Goal: Check status

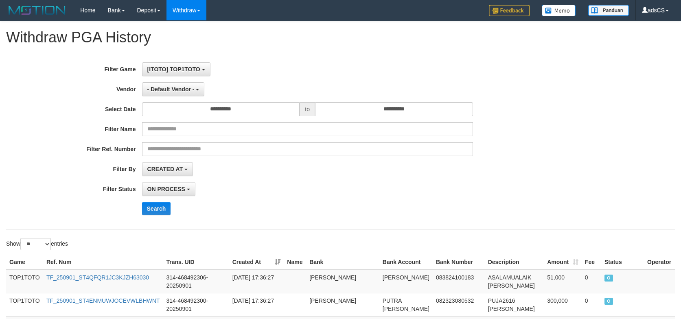
select select "*"
select select "**"
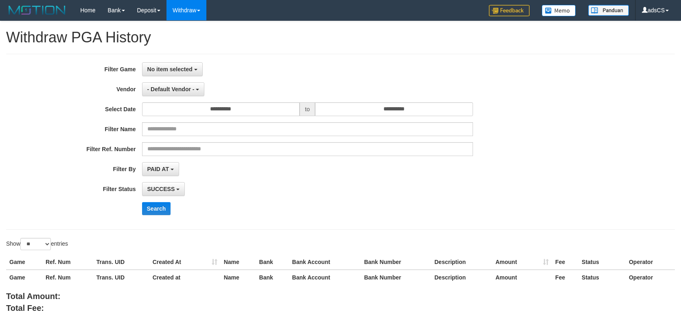
select select
select select "**"
drag, startPoint x: 190, startPoint y: 68, endPoint x: 188, endPoint y: 115, distance: 46.5
click at [190, 68] on span "No item selected" at bounding box center [169, 69] width 45 height 7
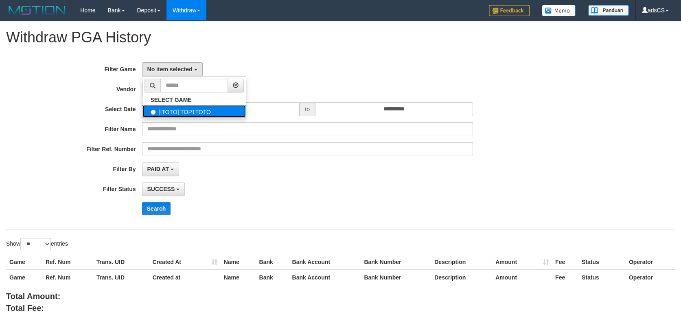
click at [189, 113] on label "[ITOTO] TOP1TOTO" at bounding box center [194, 111] width 103 height 12
select select "***"
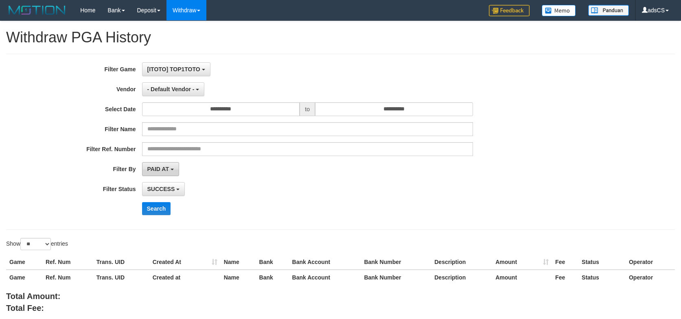
click at [169, 162] on div "**********" at bounding box center [284, 141] width 568 height 159
click at [169, 170] on span "PAID AT" at bounding box center [158, 169] width 22 height 7
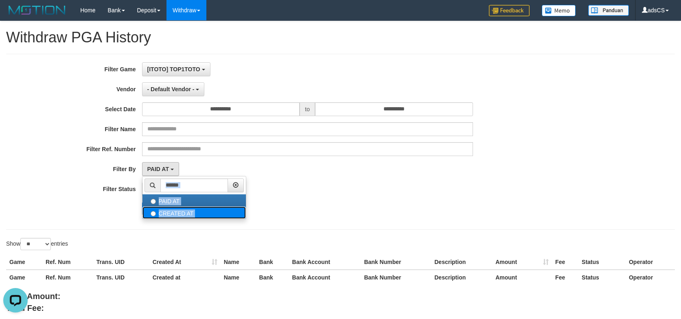
scroll to position [0, 0]
click at [184, 209] on label "CREATED AT" at bounding box center [194, 213] width 103 height 12
select select "*"
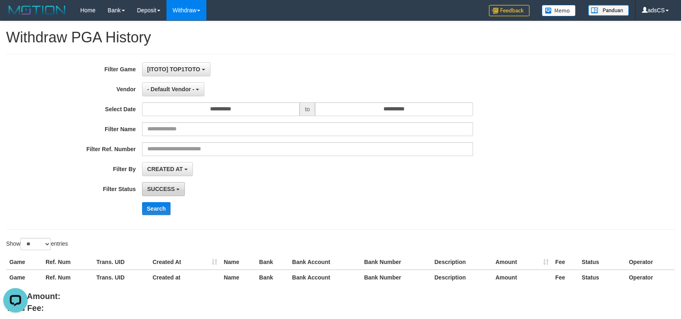
click at [166, 191] on span "SUCCESS" at bounding box center [161, 189] width 28 height 7
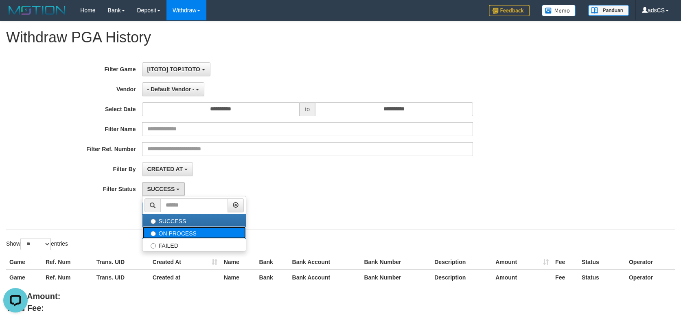
click at [170, 229] on label "ON PROCESS" at bounding box center [194, 232] width 103 height 12
select select "*"
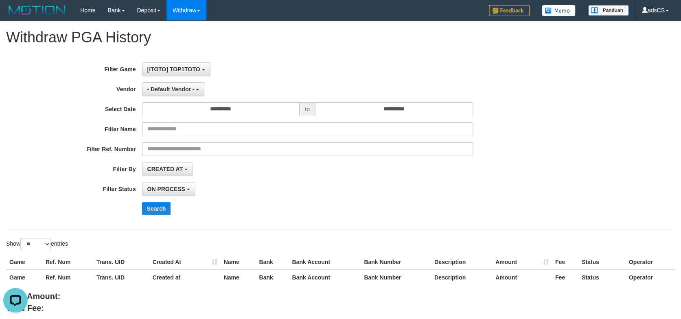
click at [158, 217] on div "**********" at bounding box center [284, 141] width 568 height 159
click at [157, 213] on button "Search" at bounding box center [156, 208] width 29 height 13
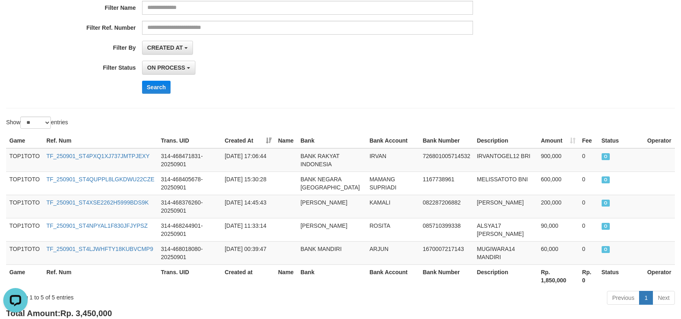
scroll to position [122, 0]
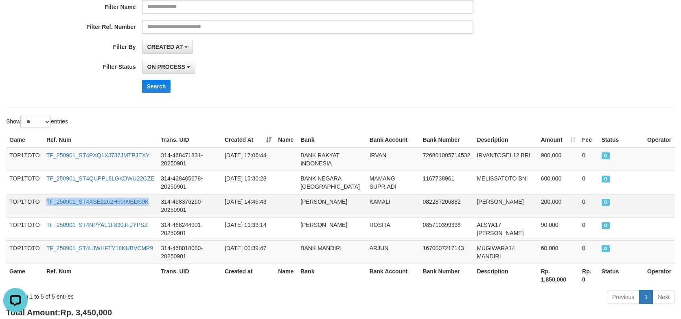
drag, startPoint x: 147, startPoint y: 205, endPoint x: 45, endPoint y: 211, distance: 102.0
click at [45, 211] on td "TF_250901_ST4XSE2262H5999BDS9K" at bounding box center [100, 205] width 114 height 23
copy link "TF_250901_ST4XSE2262H5999BDS9K"
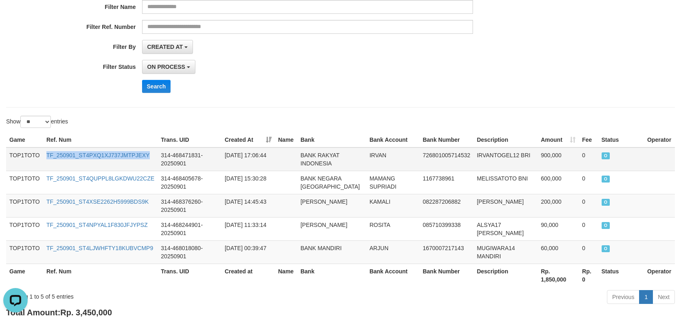
drag, startPoint x: 153, startPoint y: 160, endPoint x: 46, endPoint y: 159, distance: 106.7
click at [46, 159] on td "TF_250901_ST4PXQ1XJ737JMTPJEXY" at bounding box center [100, 159] width 114 height 24
copy link "TF_250901_ST4PXQ1XJ737JMTPJEXY"
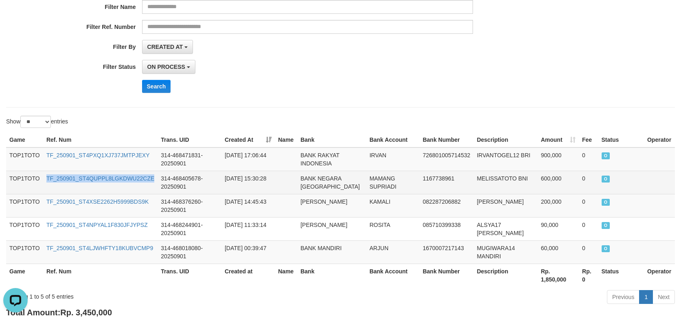
drag, startPoint x: 156, startPoint y: 183, endPoint x: 40, endPoint y: 186, distance: 116.9
click at [40, 186] on tr "TOP1TOTO TF_250901_ST4QUPPL8LGKDWU22CZE 314-468405678-20250901 [DATE] 15:30:28 …" at bounding box center [340, 182] width 669 height 23
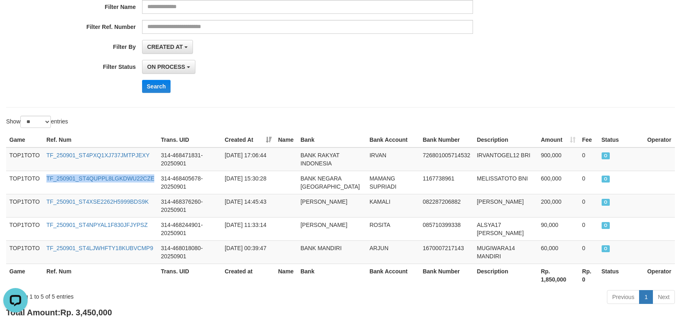
copy tr "TF_250901_ST4QUPPL8LGKDWU22CZE"
